Goal: Transaction & Acquisition: Purchase product/service

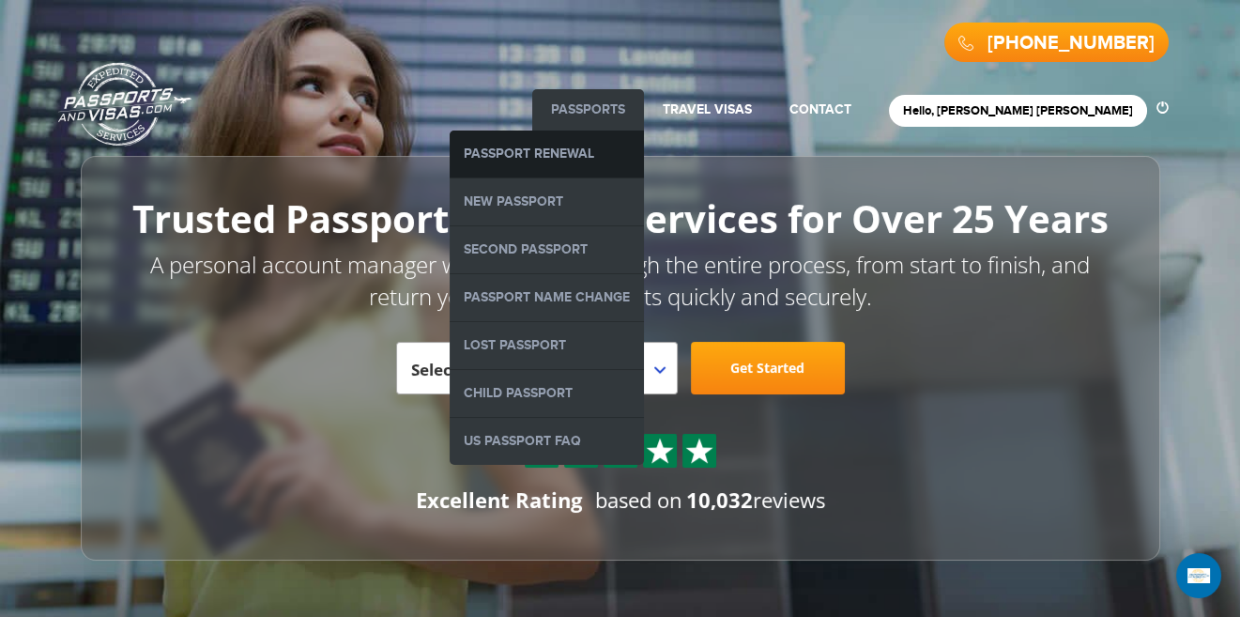
click at [644, 150] on link "Passport Renewal" at bounding box center [547, 154] width 194 height 47
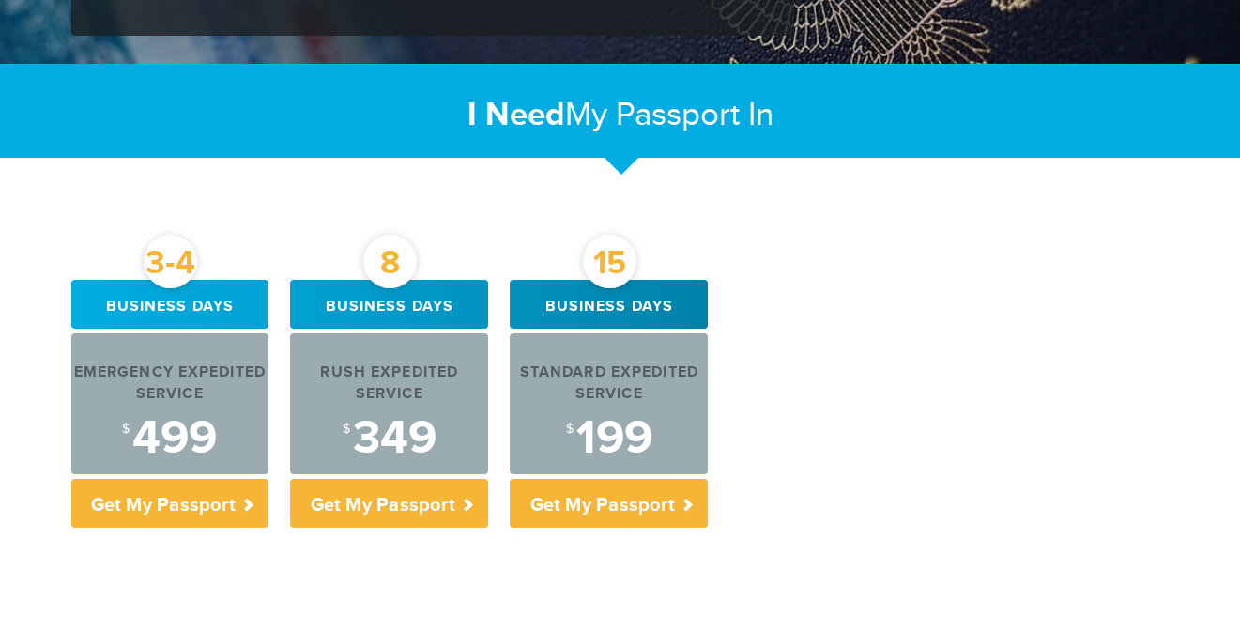
scroll to position [611, 0]
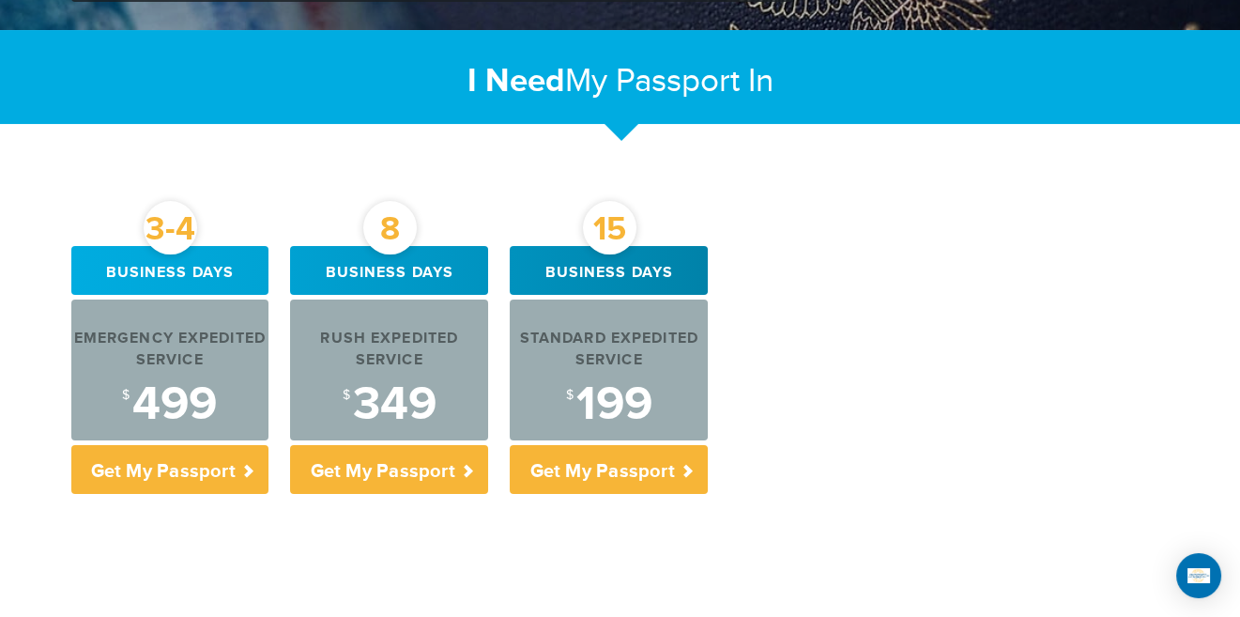
click at [820, 401] on div "3-4 Business days Emergency Expedited Service $ 499 Get My Passport 8 Business …" at bounding box center [620, 374] width 1127 height 257
click at [965, 436] on div "3-4 Business days Emergency Expedited Service $ 499 Get My Passport 8 Business …" at bounding box center [620, 374] width 1127 height 257
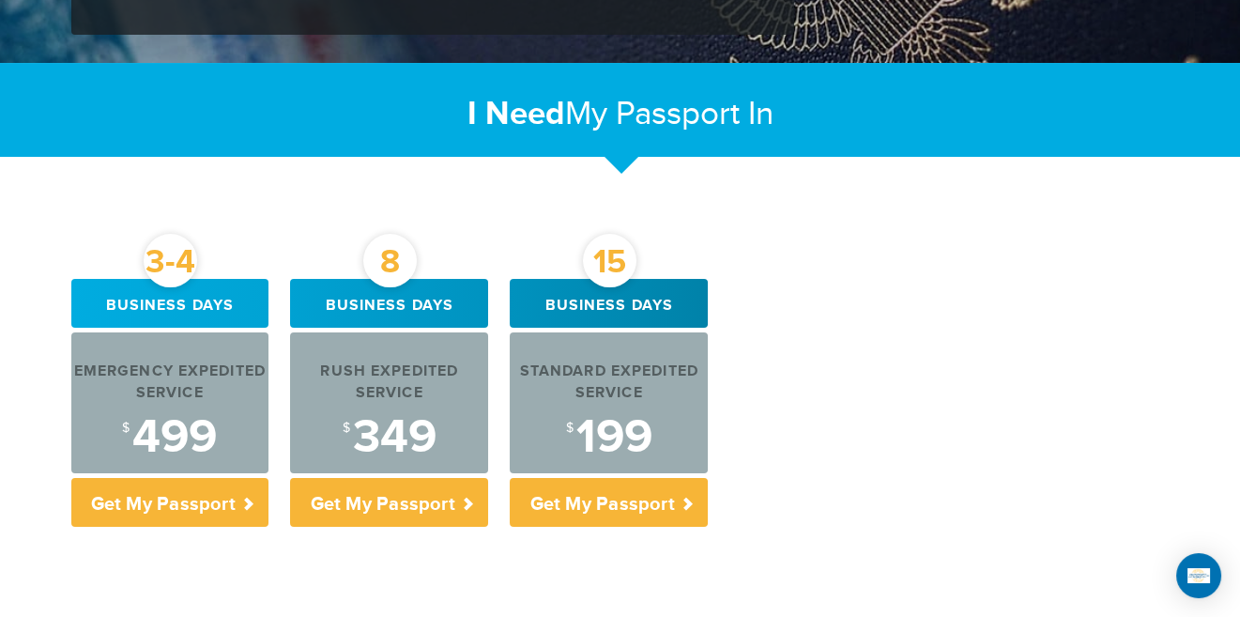
scroll to position [578, 0]
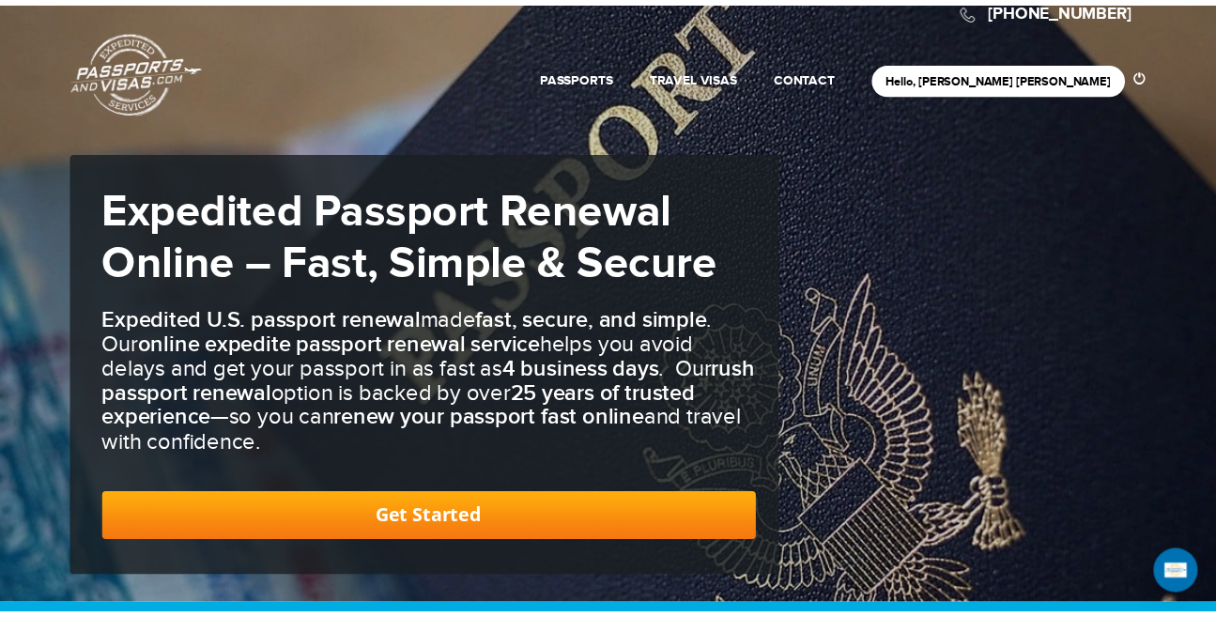
scroll to position [0, 0]
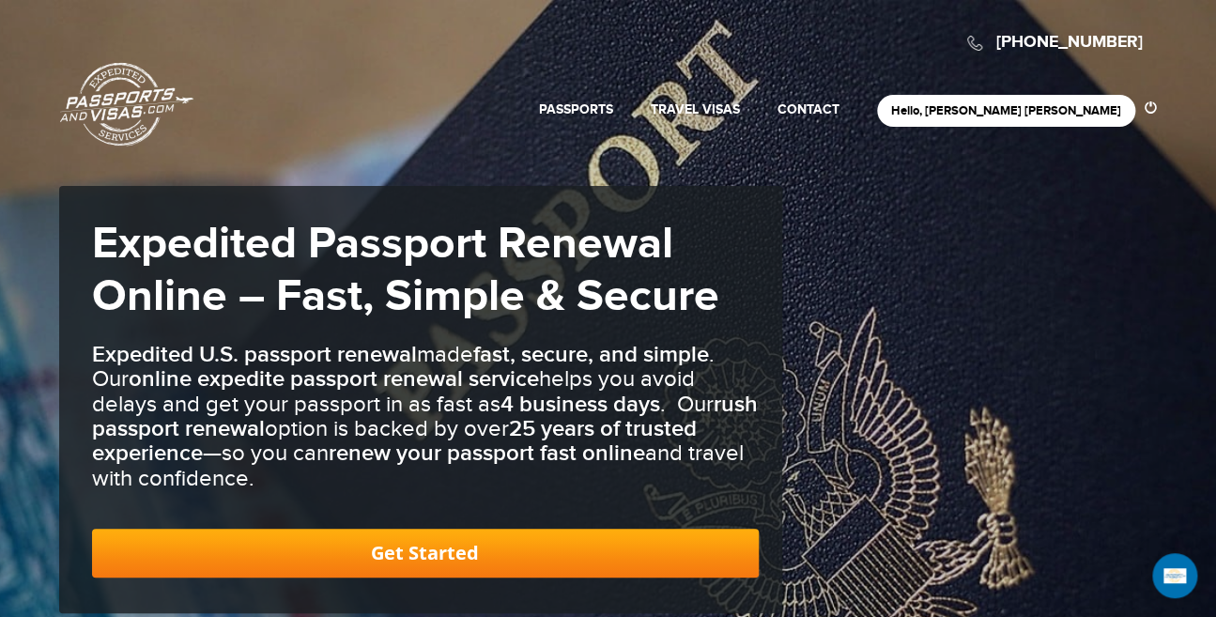
click at [126, 115] on link "Passports & [DOMAIN_NAME]" at bounding box center [126, 104] width 133 height 85
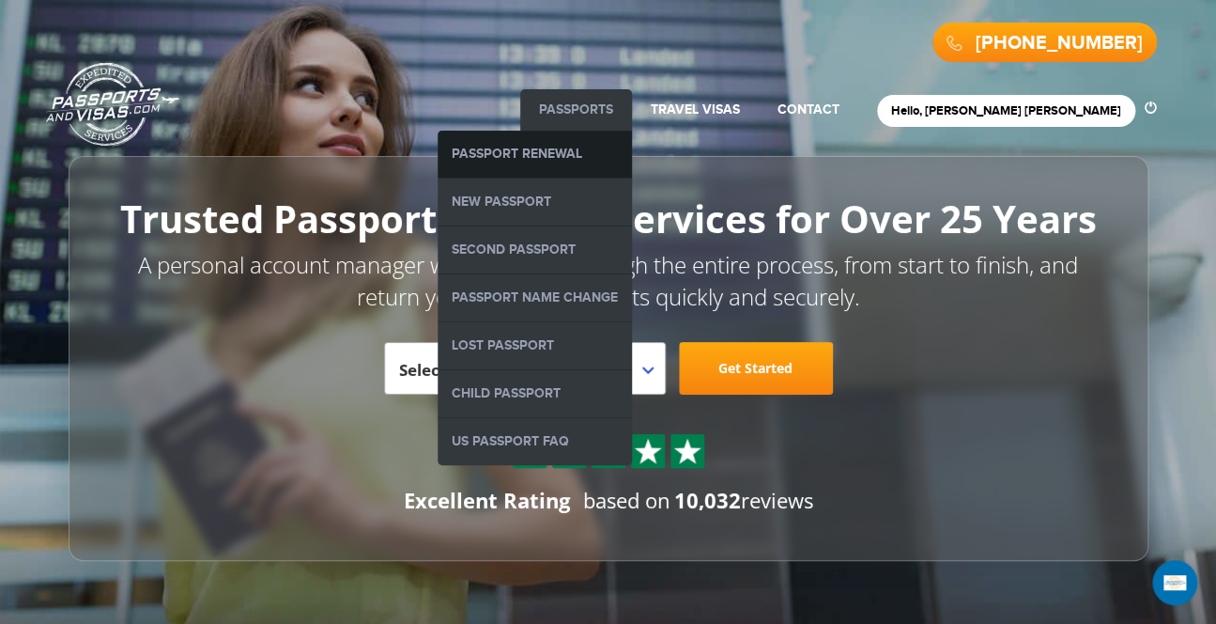
click at [632, 162] on link "Passport Renewal" at bounding box center [535, 154] width 194 height 47
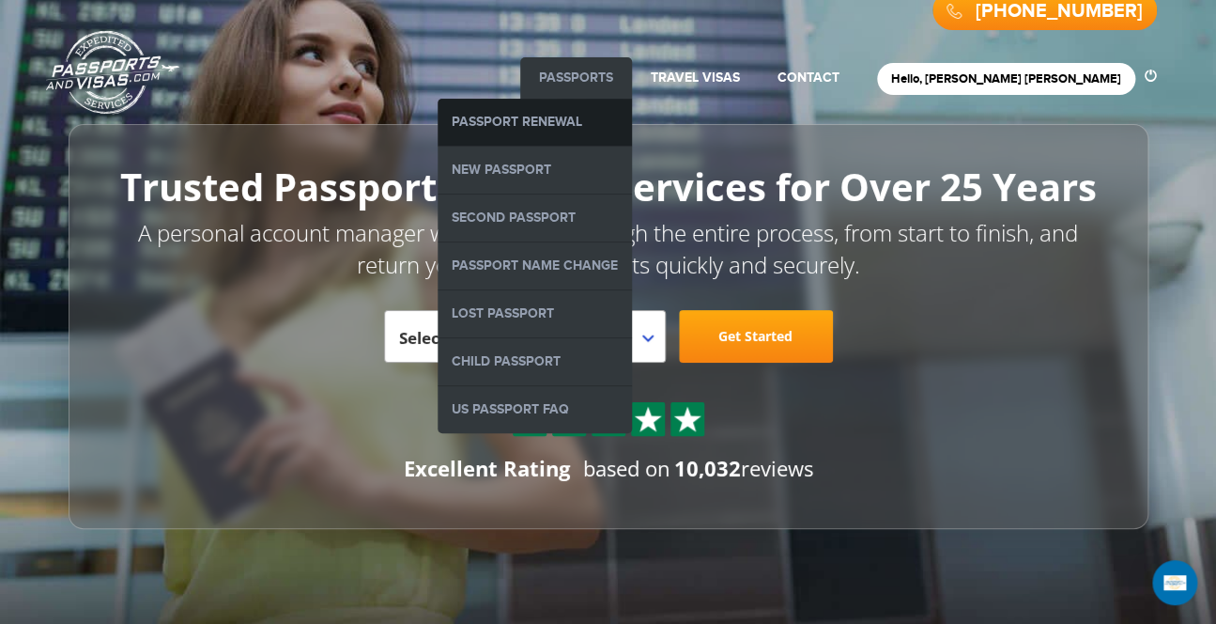
scroll to position [34, 0]
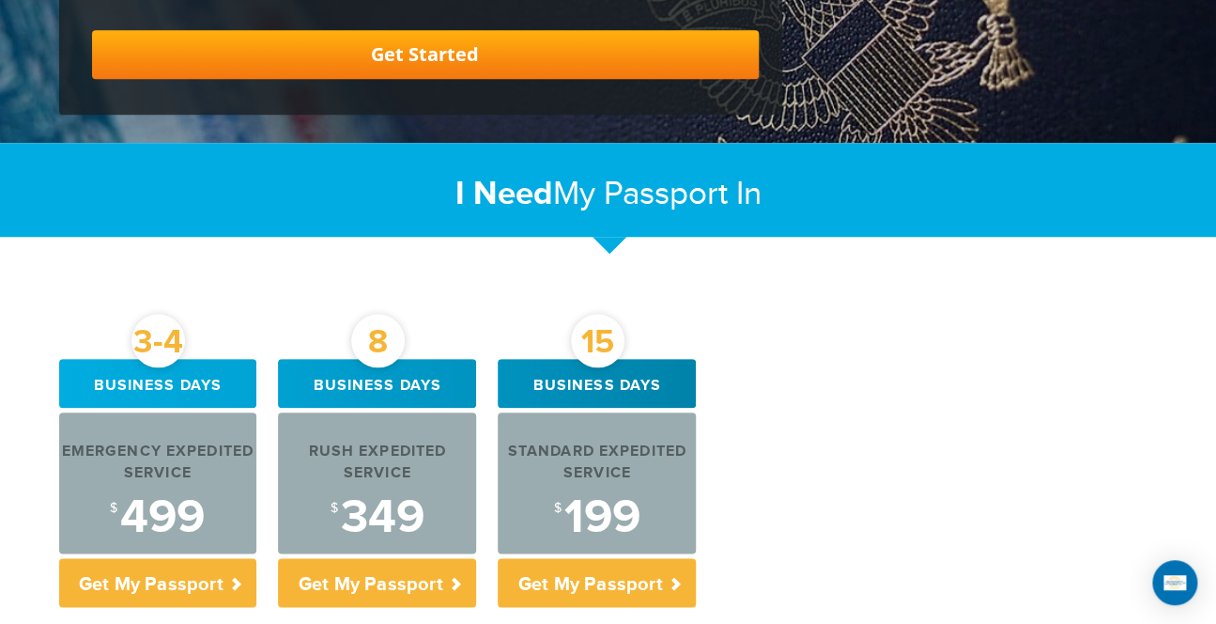
scroll to position [641, 0]
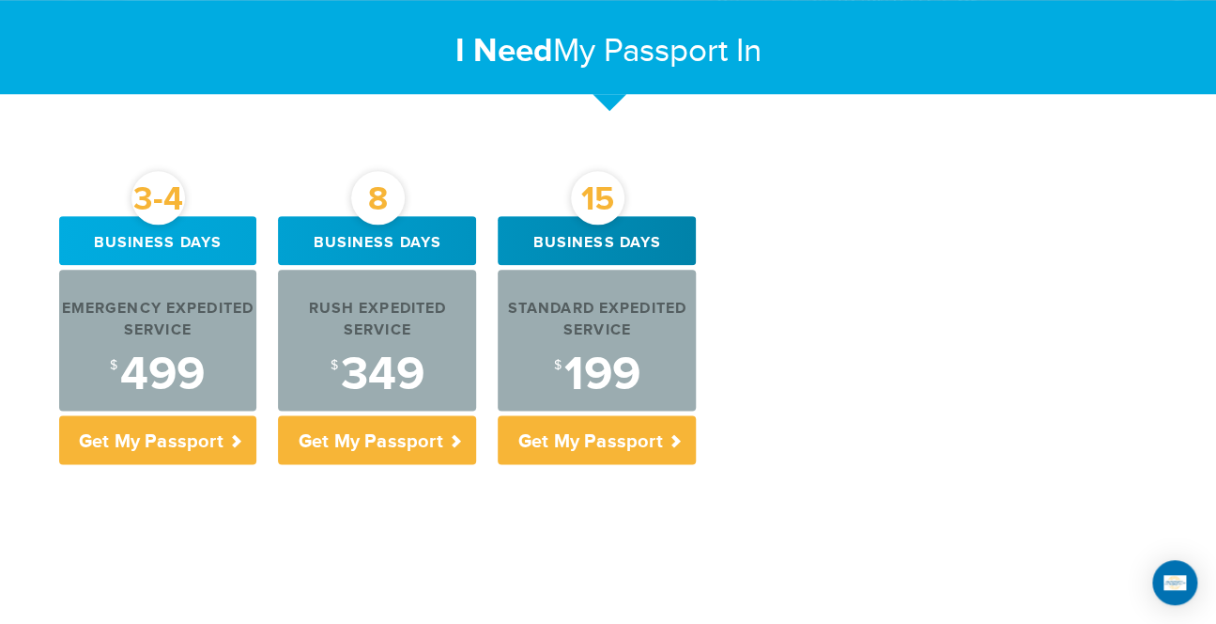
click at [717, 488] on div "3-4 Business days Emergency Expedited Service $ 499 Get My Passport 8 Business …" at bounding box center [608, 555] width 1127 height 678
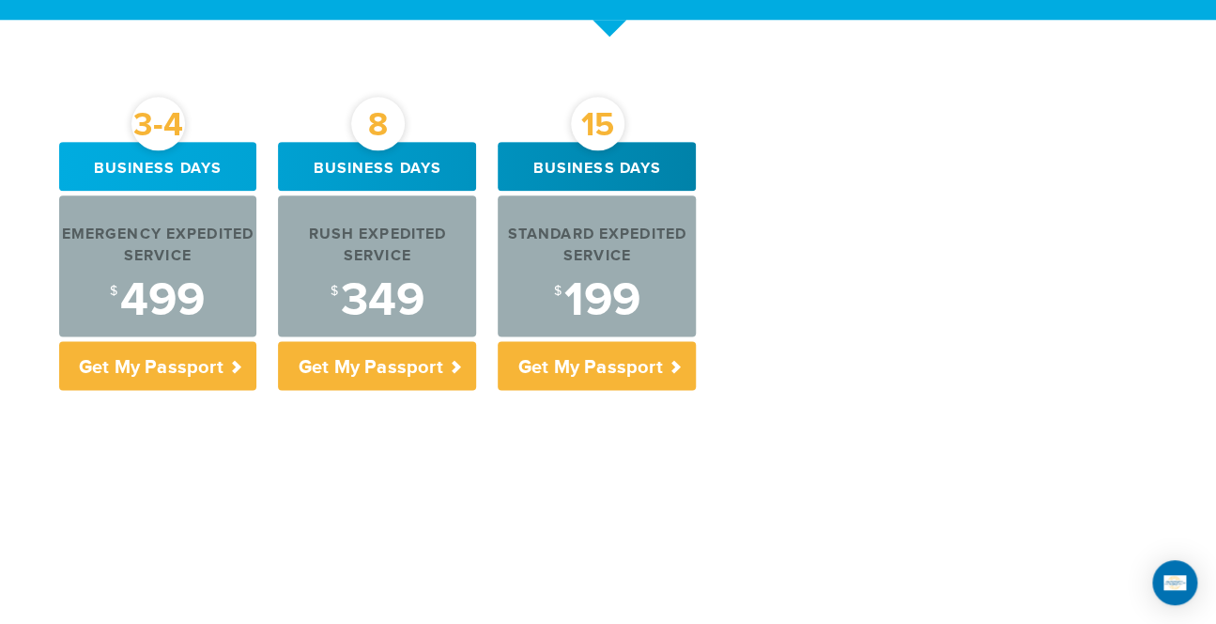
scroll to position [685, 0]
